Goal: Check status: Check status

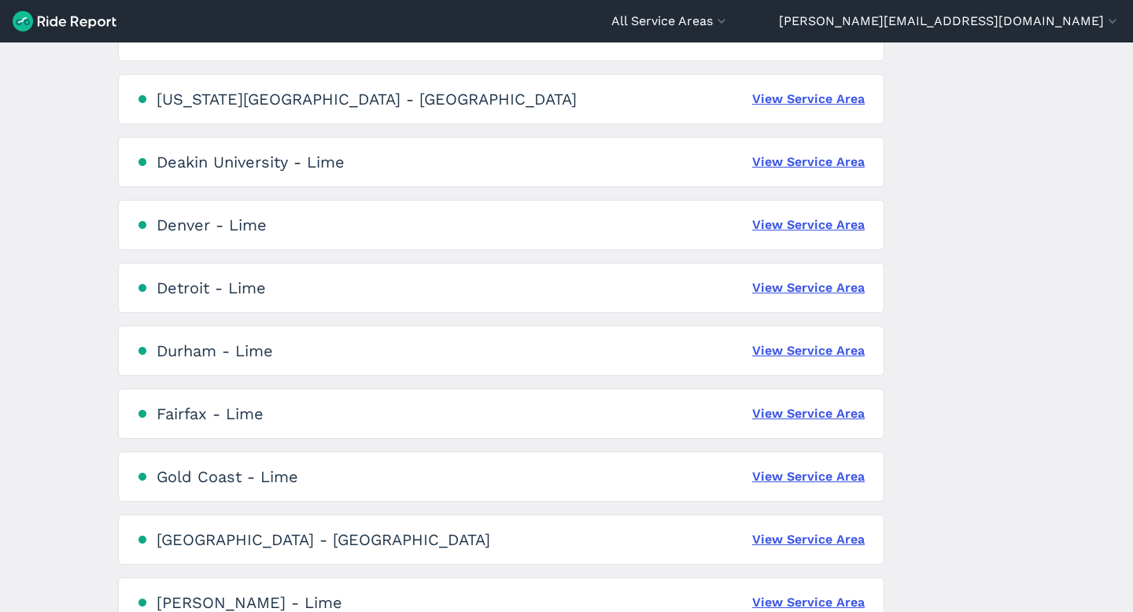
scroll to position [1018, 0]
click at [770, 480] on link "View Service Area" at bounding box center [808, 477] width 113 height 19
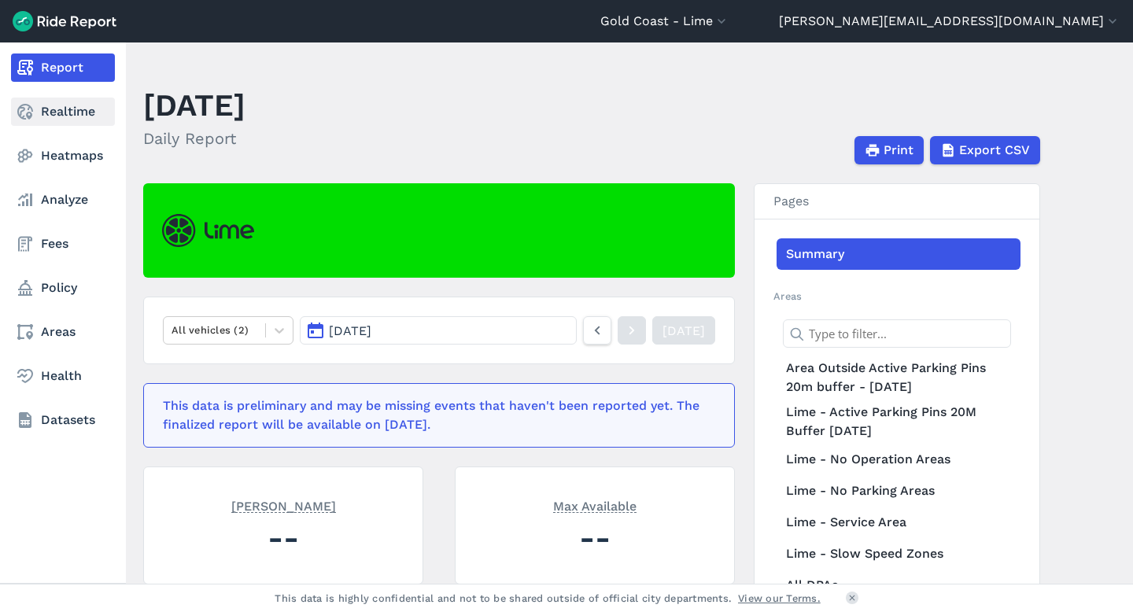
click at [18, 112] on use at bounding box center [25, 112] width 16 height 16
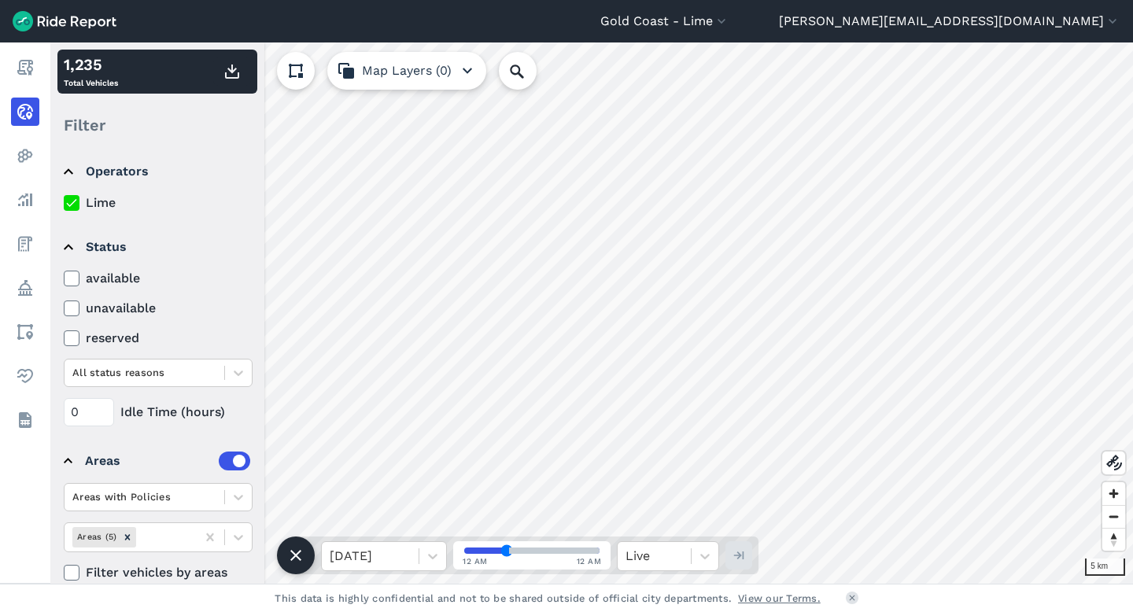
scroll to position [17, 0]
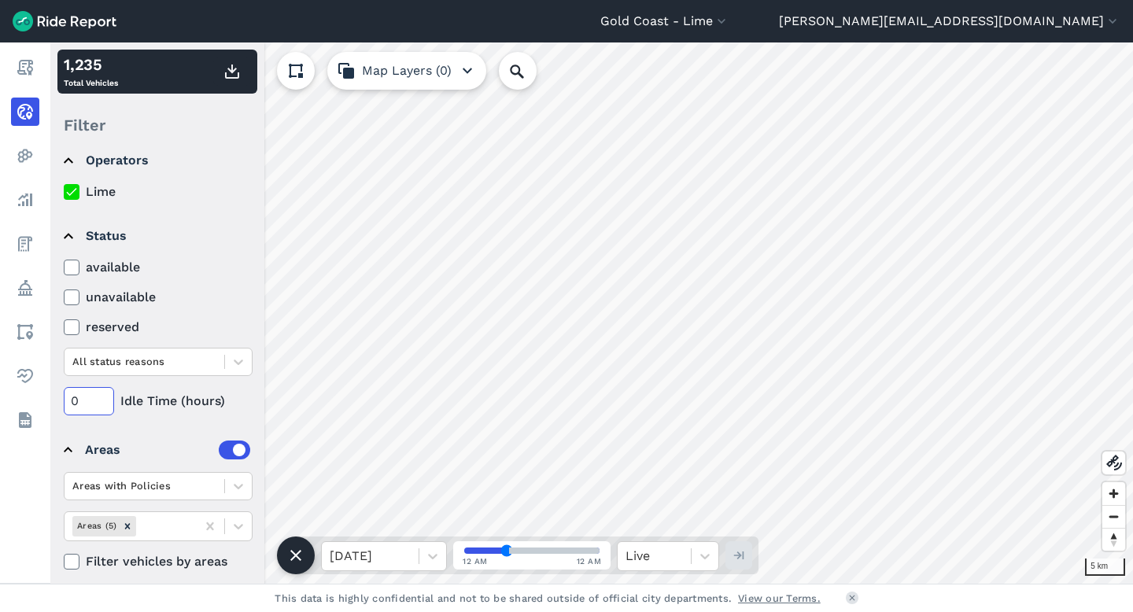
click at [75, 394] on input "0" at bounding box center [89, 401] width 50 height 28
click at [69, 405] on input "0" at bounding box center [89, 401] width 50 height 28
click at [90, 401] on input "480" at bounding box center [89, 401] width 50 height 28
type input "48"
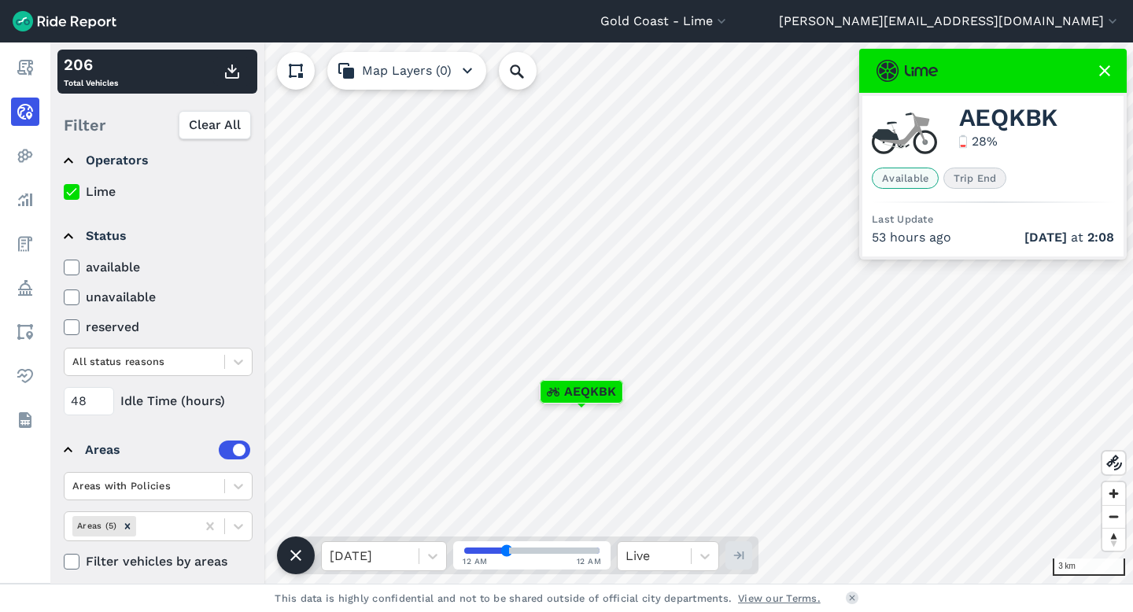
click at [541, 401] on div "AEQKBK" at bounding box center [582, 392] width 82 height 22
click at [1115, 68] on div at bounding box center [994, 71] width 268 height 44
click at [1104, 81] on div at bounding box center [994, 71] width 268 height 44
click at [1107, 69] on use at bounding box center [1105, 70] width 11 height 11
